Goal: Task Accomplishment & Management: Complete application form

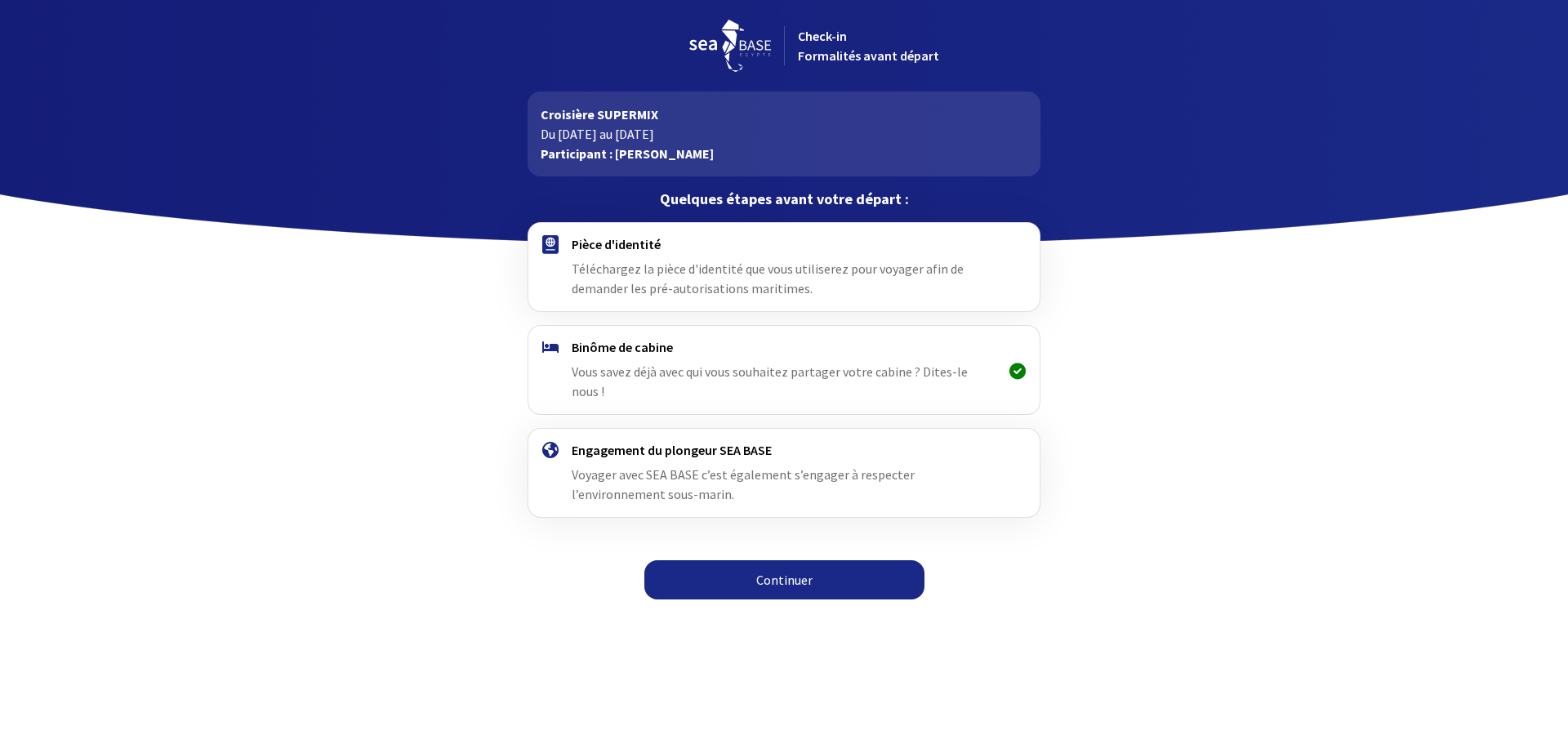
click at [794, 566] on link "Continuer" at bounding box center [784, 580] width 280 height 39
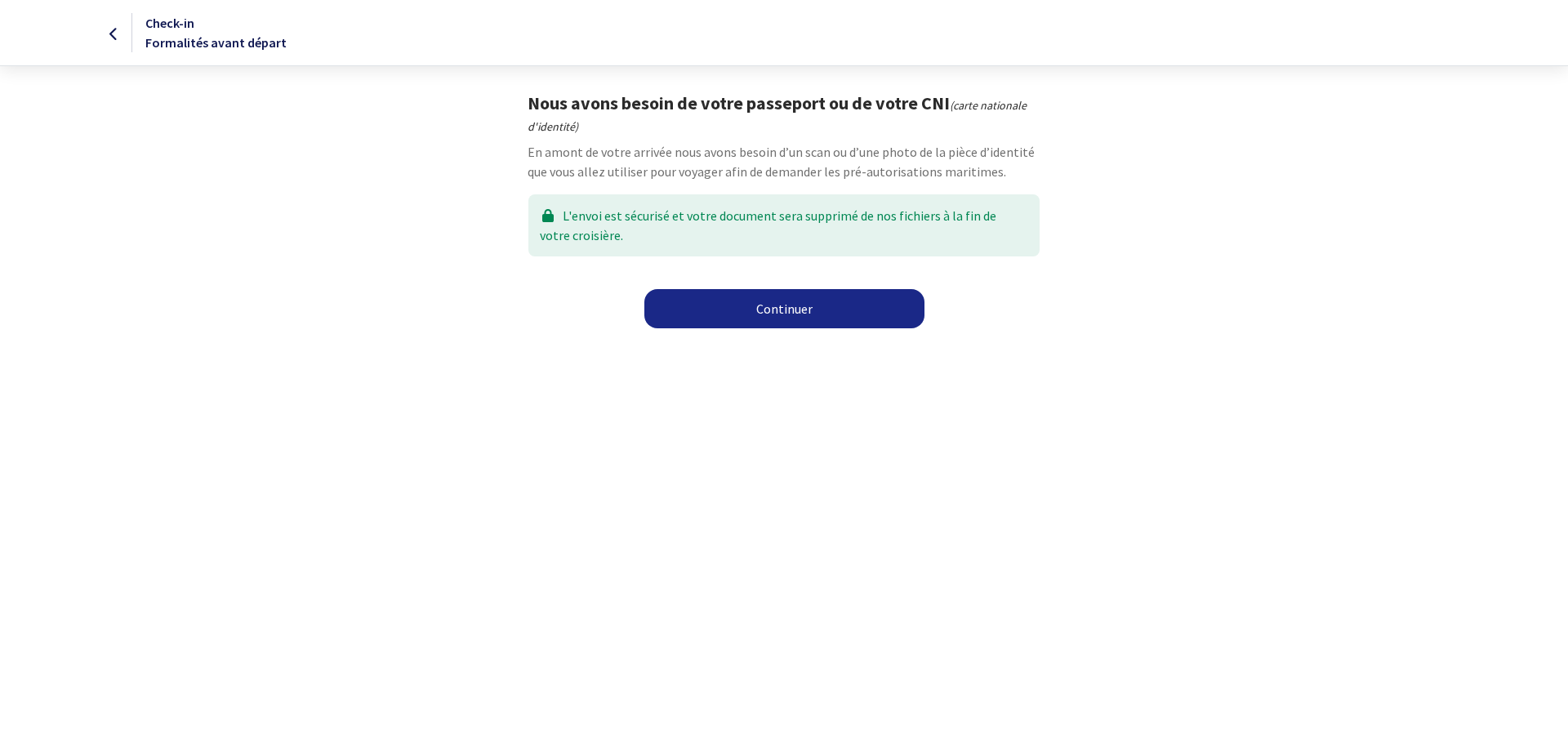
click at [796, 299] on link "Continuer" at bounding box center [784, 309] width 280 height 39
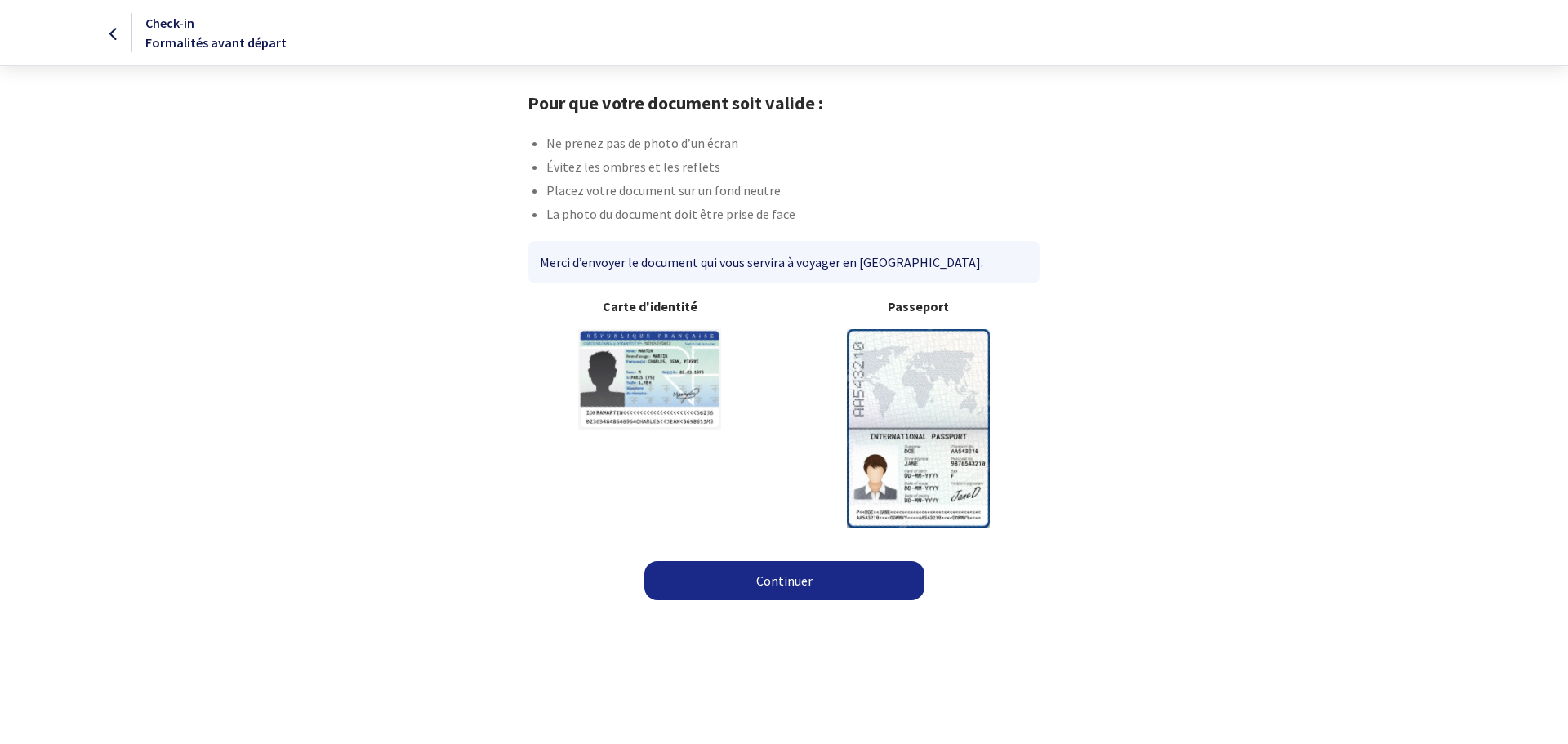
click at [937, 399] on img at bounding box center [918, 428] width 143 height 198
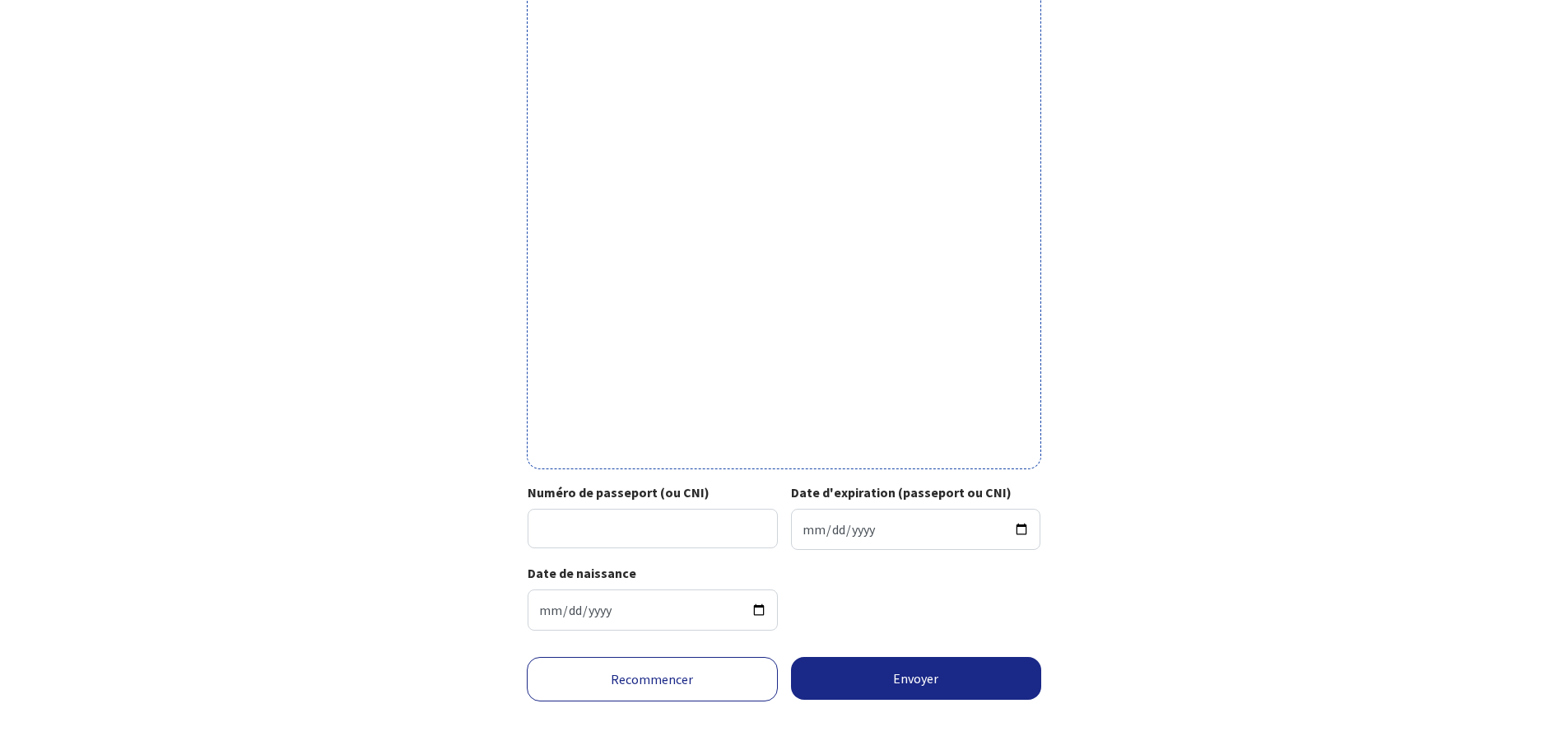
scroll to position [361, 0]
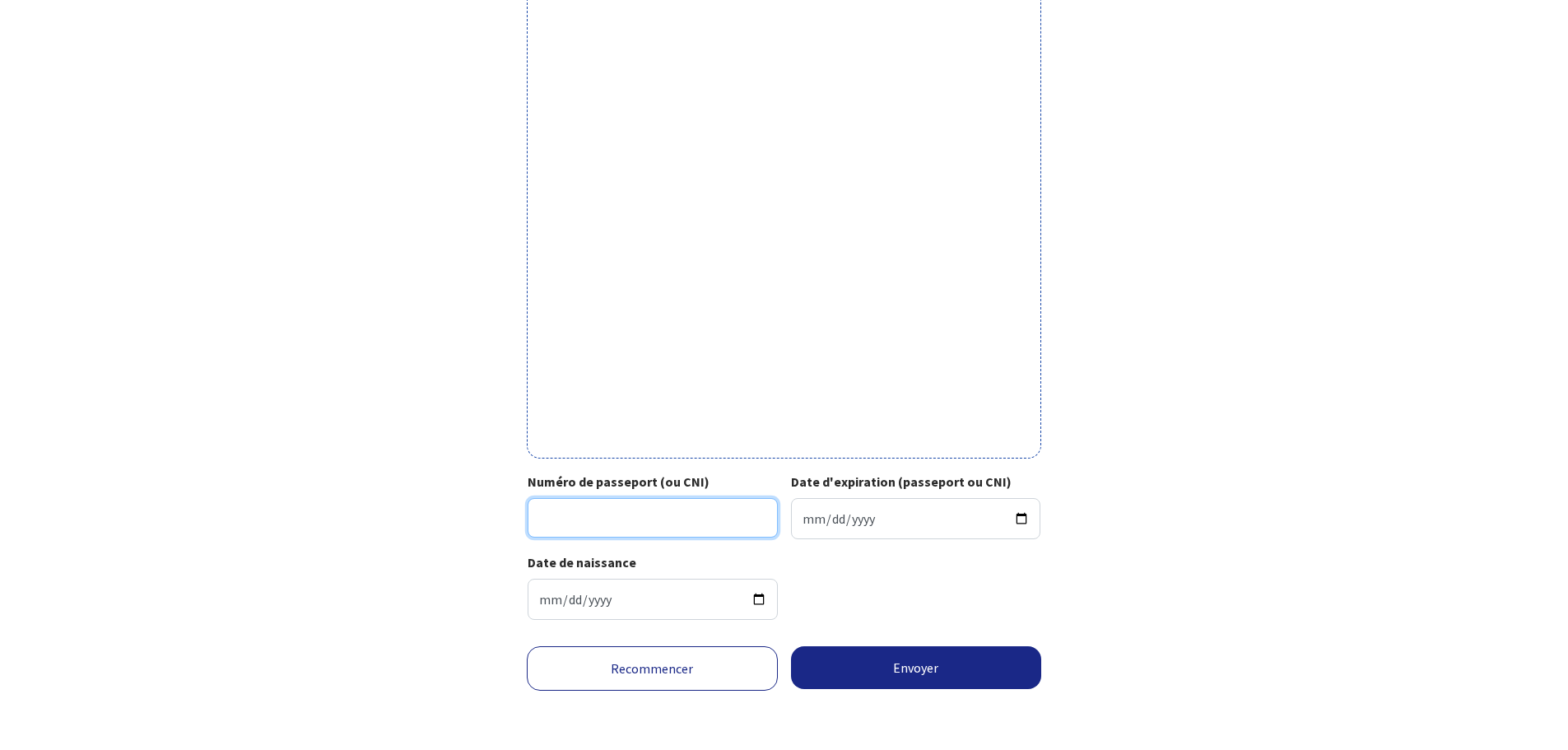
click at [601, 530] on input "Numéro de passeport (ou CNI)" at bounding box center [652, 518] width 250 height 40
type input "25DD20709"
click at [803, 522] on input "Date d'expiration (passeport ou CNI)" at bounding box center [916, 519] width 250 height 42
type input "2035-04-28"
click at [911, 670] on button "Envoyer" at bounding box center [917, 667] width 251 height 42
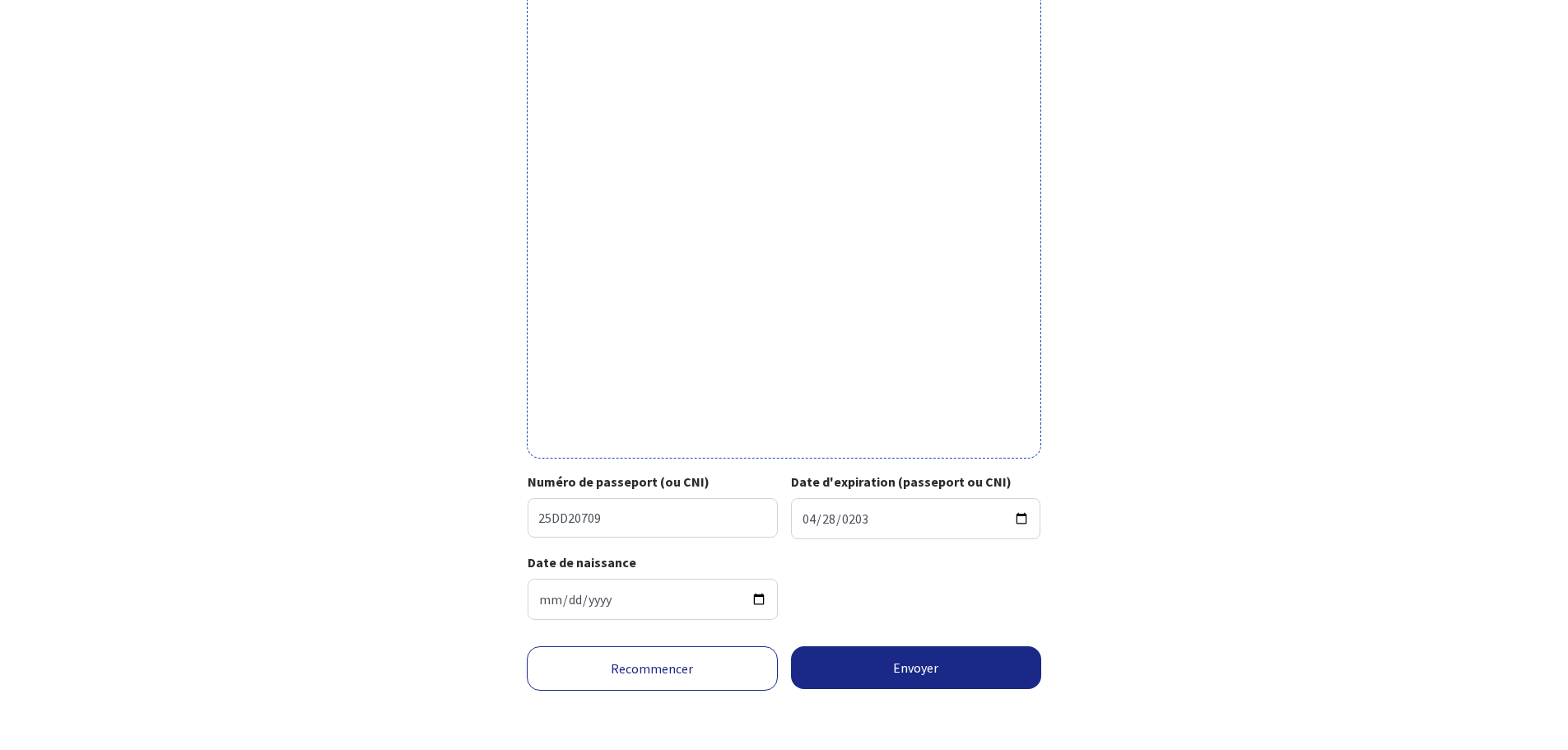
scroll to position [336, 0]
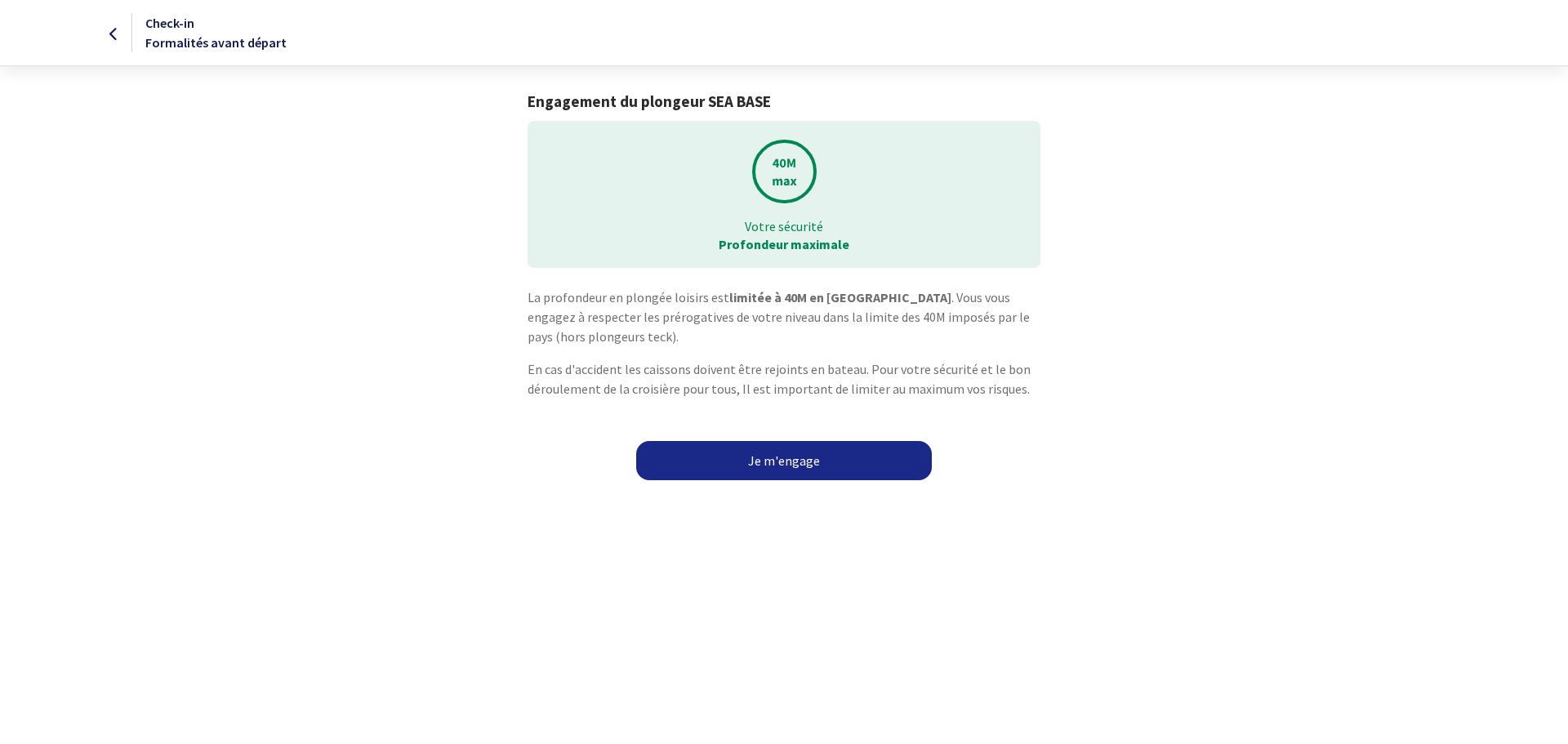
click at [839, 465] on link "Je m'engage" at bounding box center [783, 461] width 296 height 39
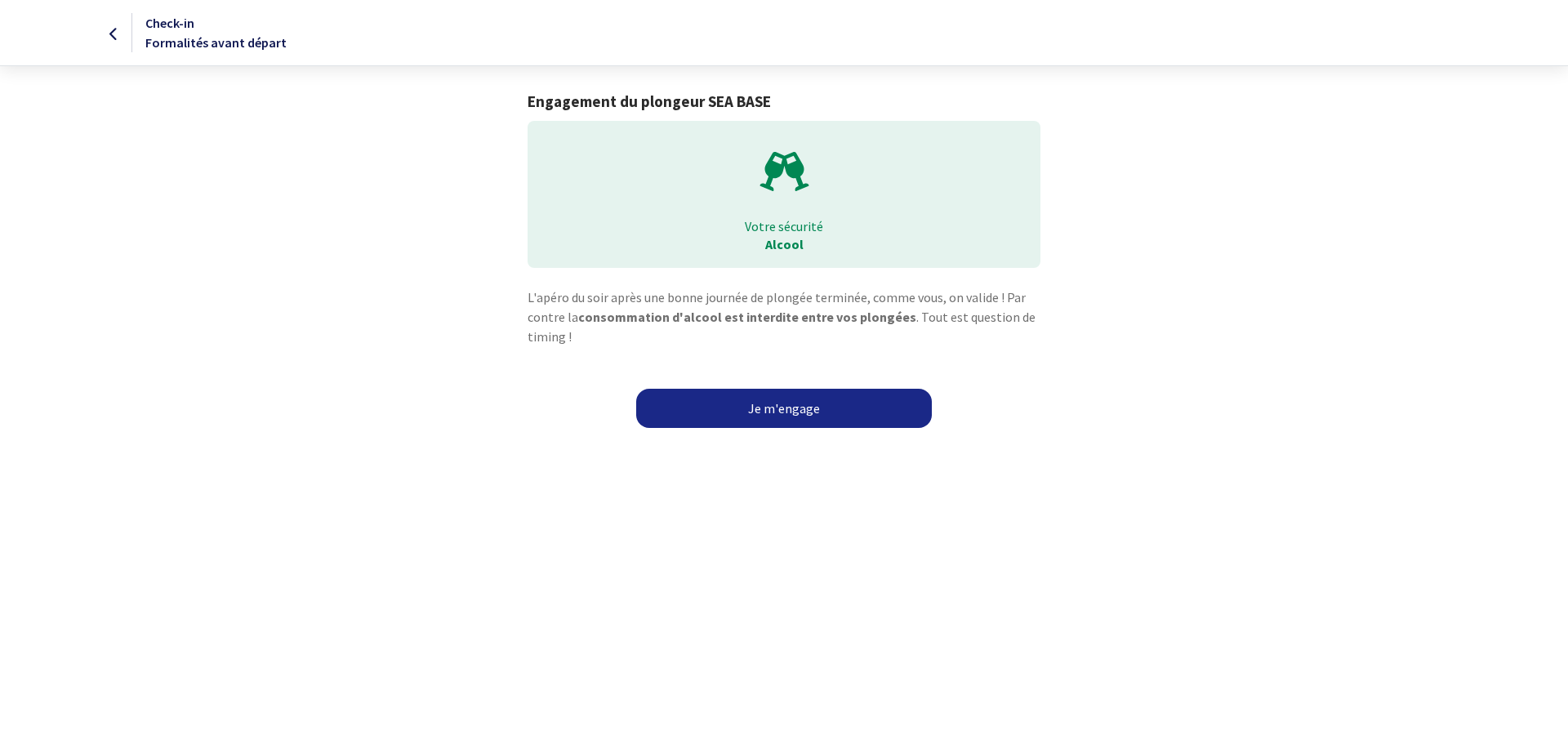
click at [818, 414] on link "Je m'engage" at bounding box center [783, 408] width 296 height 39
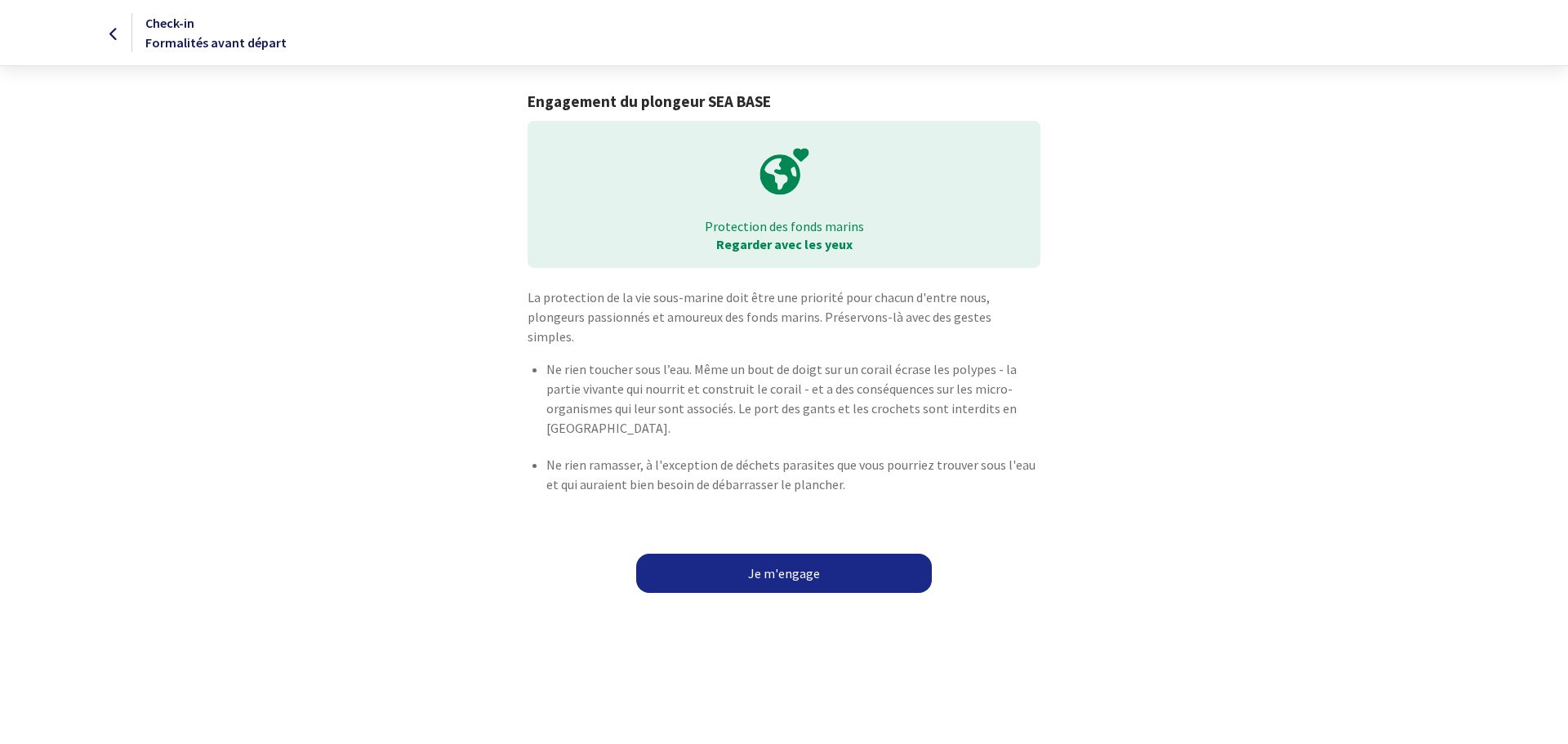
click at [764, 556] on link "Je m'engage" at bounding box center [783, 573] width 296 height 39
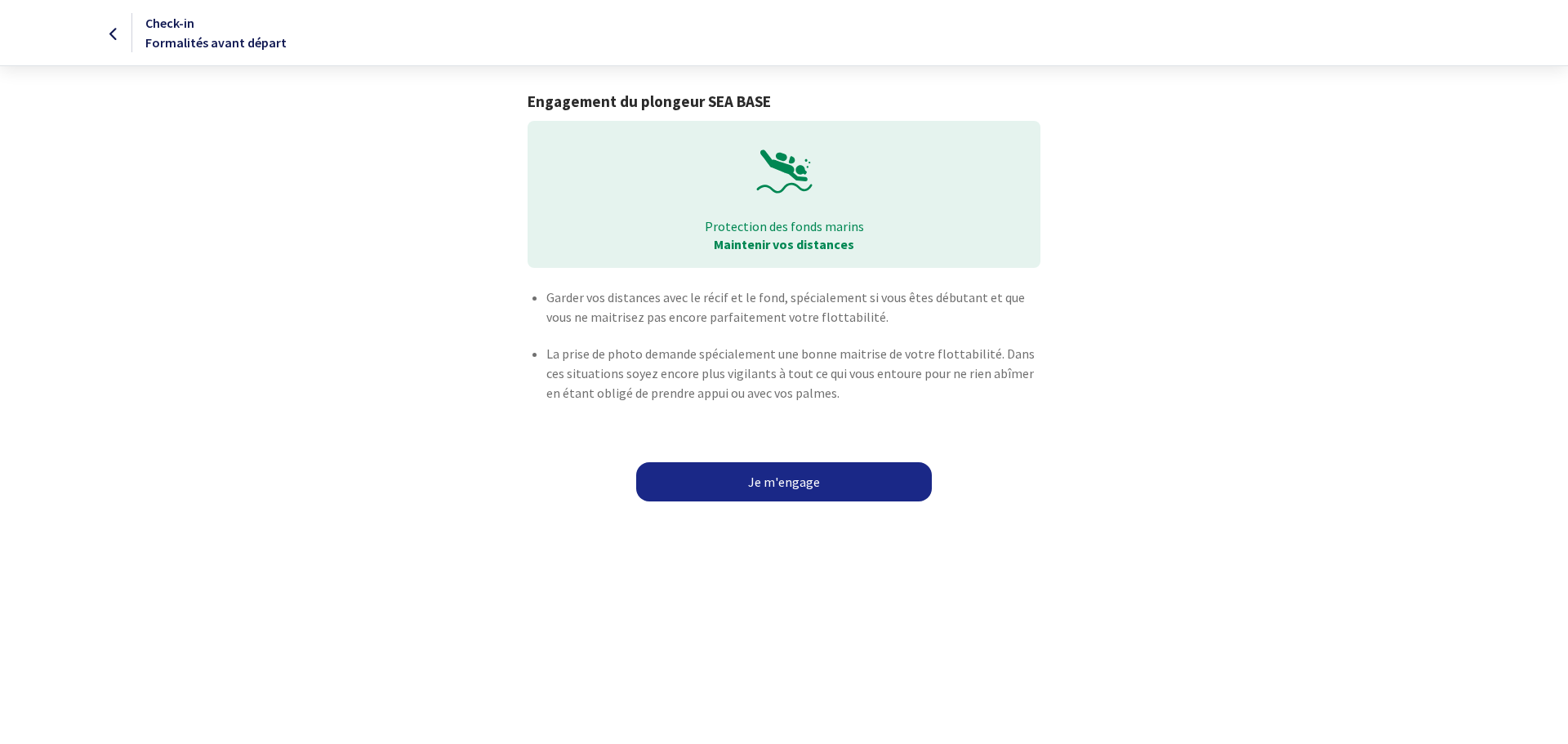
click at [804, 479] on link "Je m'engage" at bounding box center [783, 482] width 296 height 39
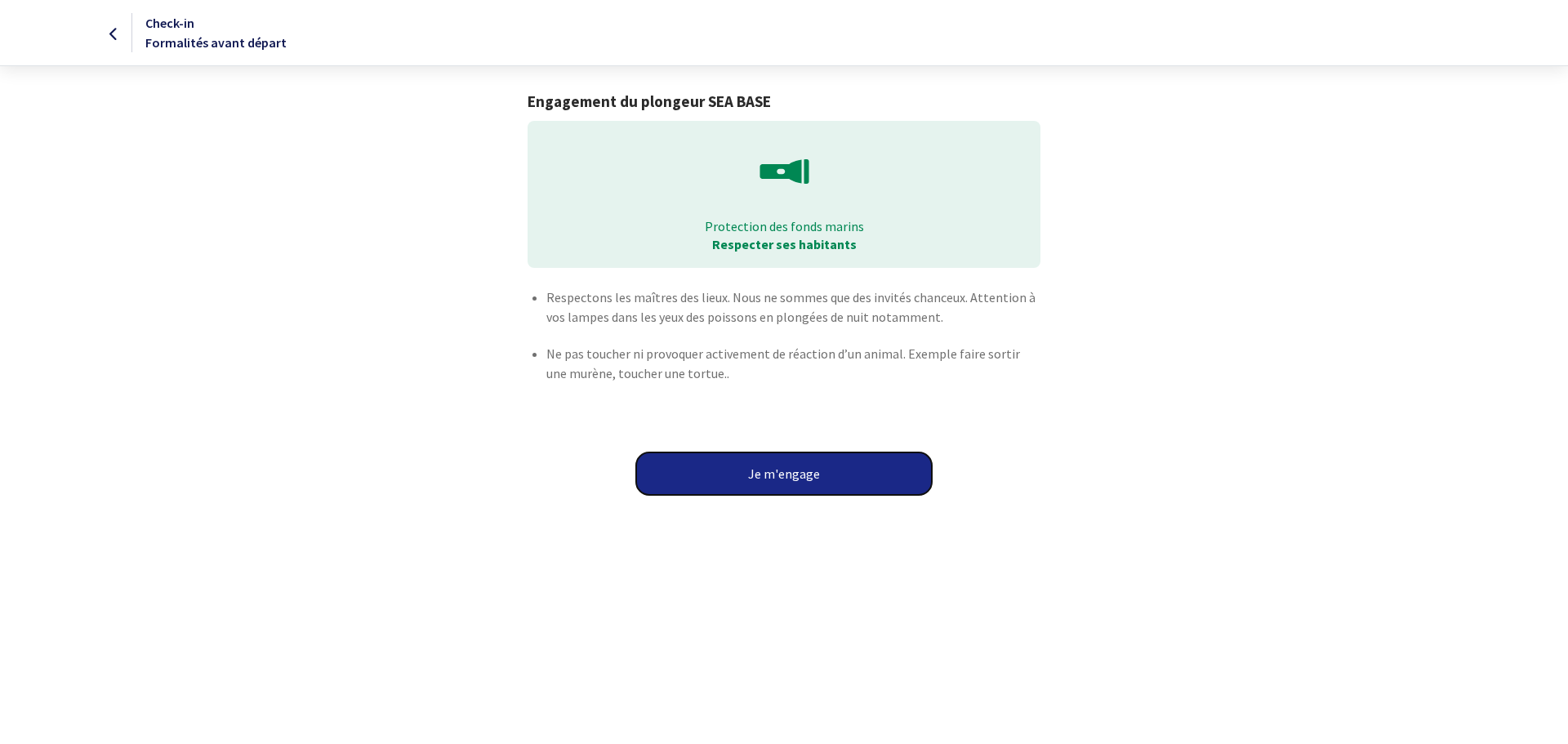
click at [798, 477] on button "Je m'engage" at bounding box center [783, 473] width 296 height 42
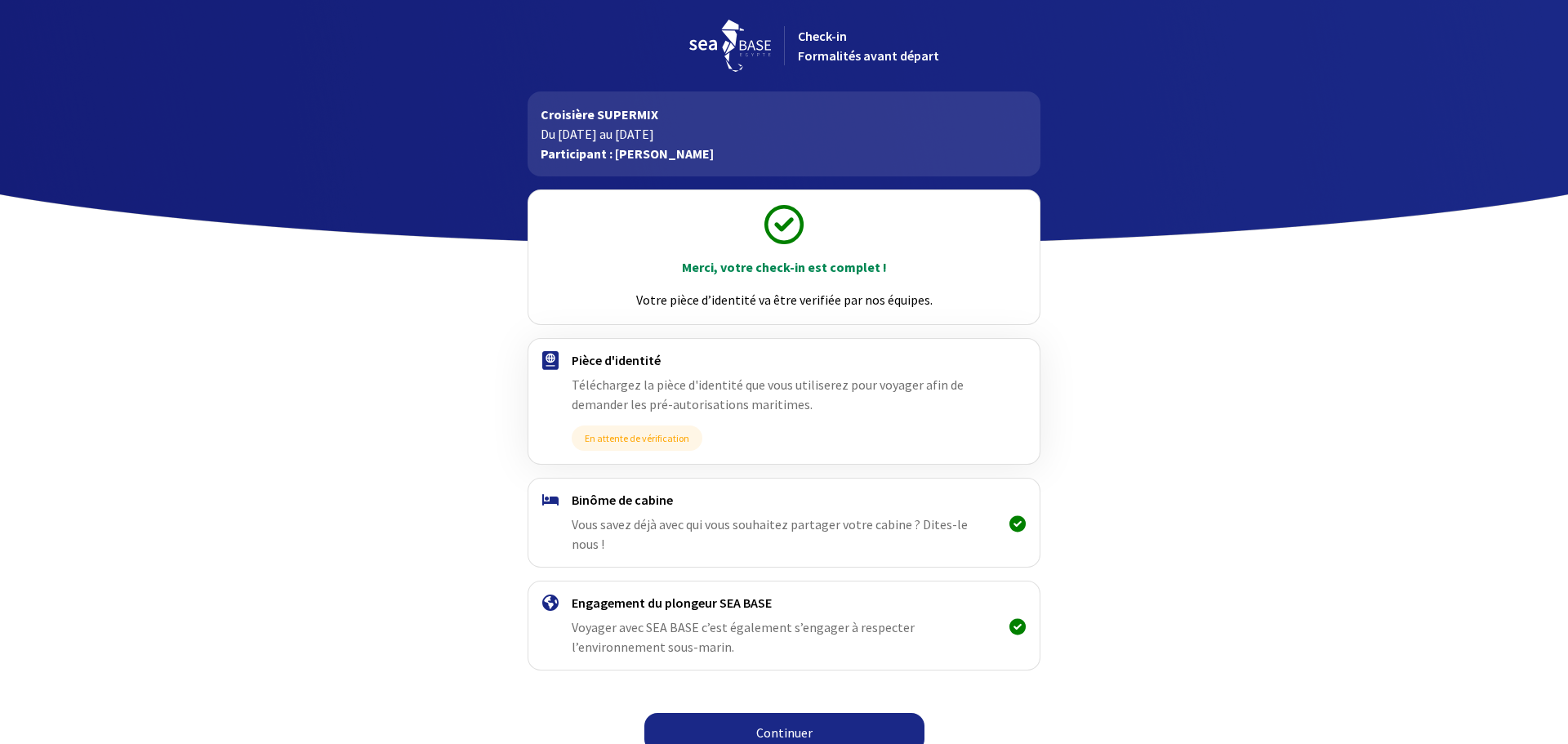
click at [769, 716] on link "Continuer" at bounding box center [784, 733] width 280 height 39
